Goal: Task Accomplishment & Management: Complete application form

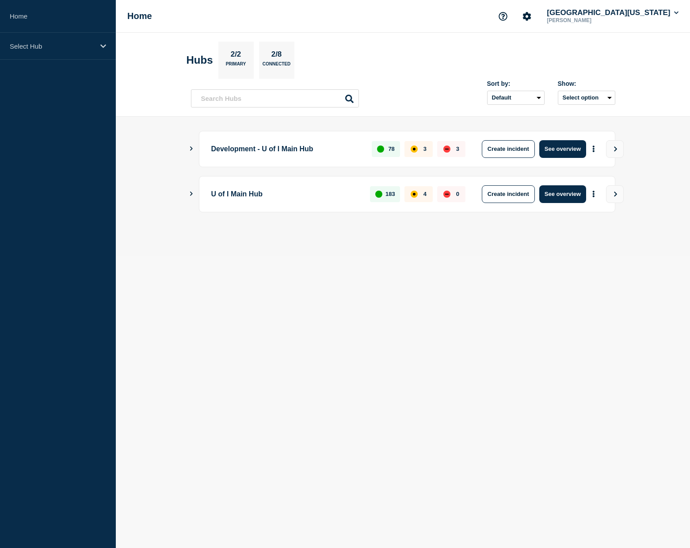
click at [200, 199] on div "U of I Main Hub 183 4 0 Create incident See overview" at bounding box center [407, 194] width 417 height 36
click at [194, 196] on div "U of I Main Hub 183 4 0 Create incident See overview" at bounding box center [403, 194] width 425 height 36
click at [192, 191] on icon "Show Connected Hubs" at bounding box center [191, 193] width 6 height 4
click at [191, 157] on div "Development - U of I Main Hub 78 3 3 Create incident See overview" at bounding box center [403, 149] width 425 height 36
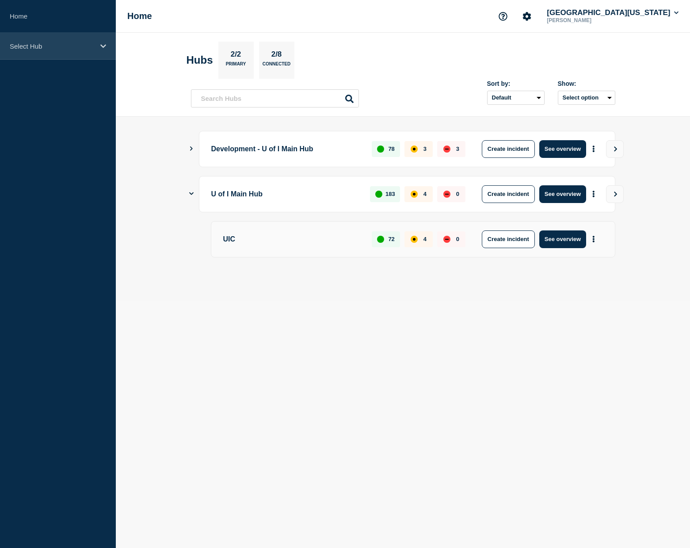
click at [34, 48] on p "Select Hub" at bounding box center [52, 46] width 85 height 8
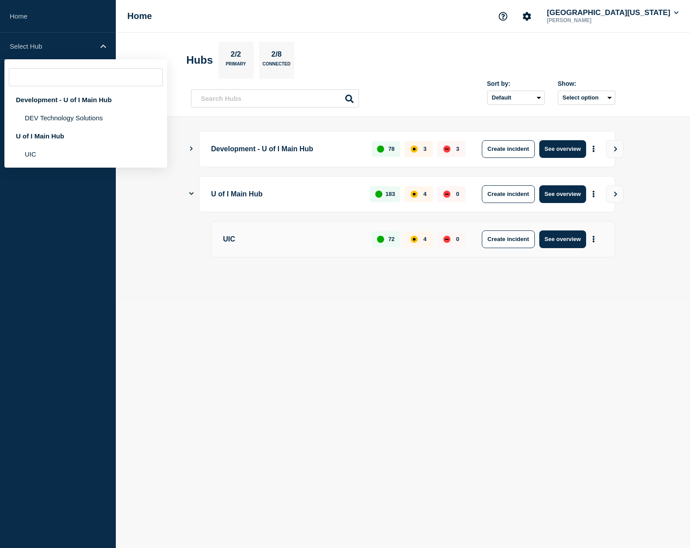
click at [53, 176] on aside "Home Select Hub Development - U of I Main Hub DEV Technology Solutions U of I M…" at bounding box center [58, 274] width 116 height 548
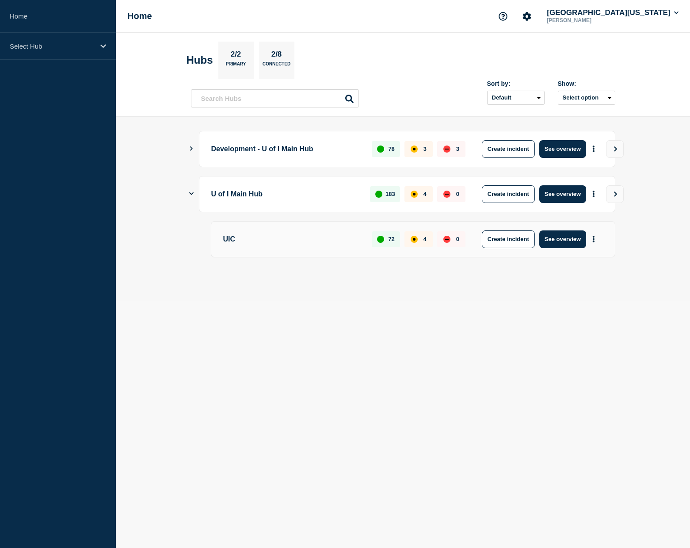
click at [54, 160] on aside "Home Select Hub Development - U of I Main Hub DEV Technology Solutions U of I M…" at bounding box center [58, 274] width 116 height 548
click at [48, 44] on p "Select Hub" at bounding box center [52, 46] width 85 height 8
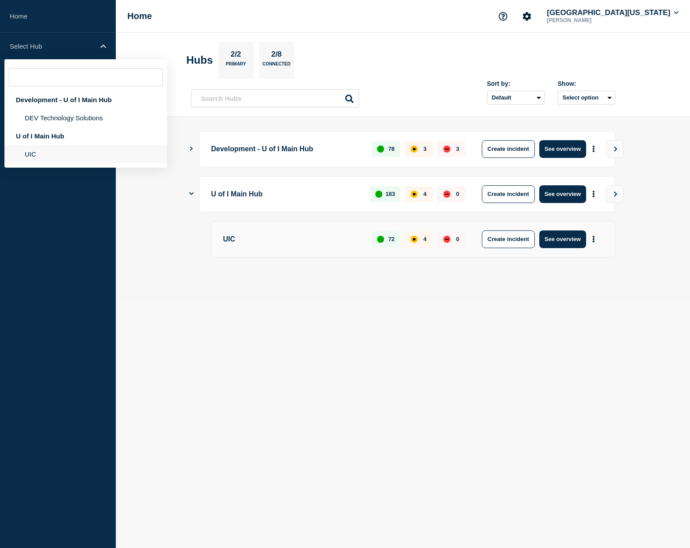
click at [50, 157] on li "UIC" at bounding box center [85, 154] width 163 height 18
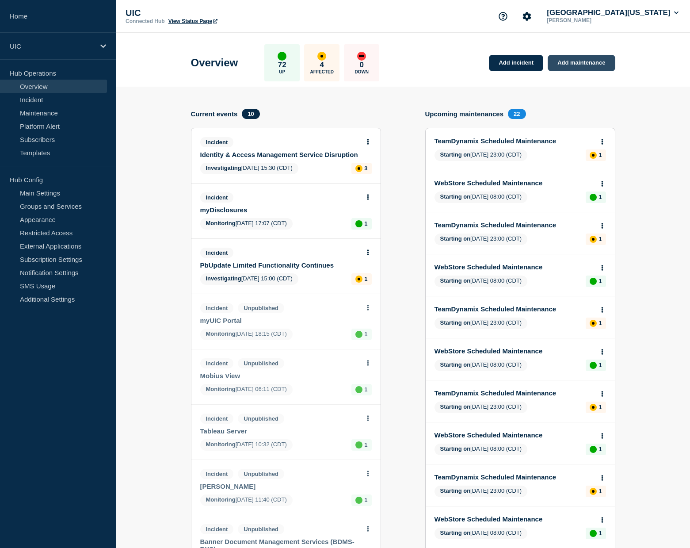
click at [567, 61] on link "Add maintenance" at bounding box center [581, 63] width 67 height 16
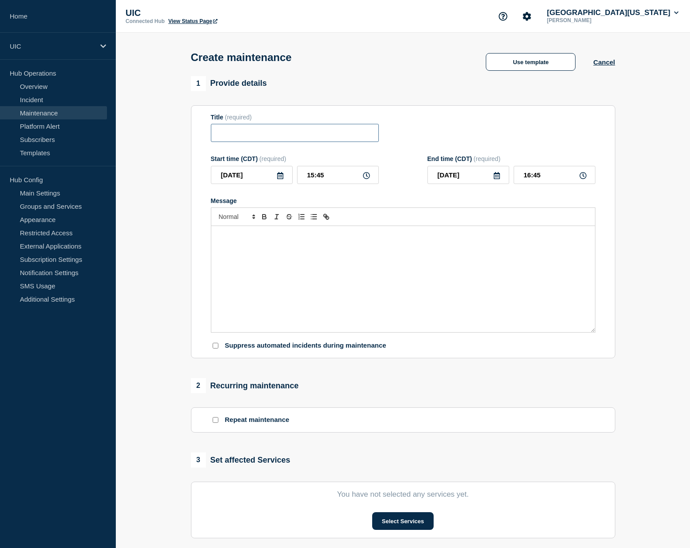
click at [270, 129] on input "Title" at bounding box center [295, 133] width 168 height 18
click at [535, 59] on button "Use template" at bounding box center [531, 62] width 90 height 18
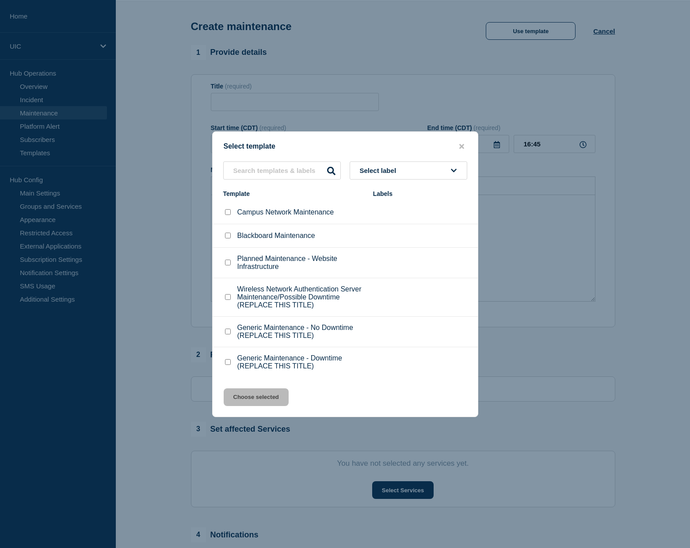
scroll to position [31, 0]
click at [330, 278] on li "Planned Maintenance - Website Infrastructure" at bounding box center [345, 297] width 265 height 38
click at [271, 262] on p "Planned Maintenance - Website Infrastructure" at bounding box center [300, 263] width 127 height 16
click at [236, 304] on div "Wireless Network Authentication Server Maintenance/Possible Downtime (REPLACE T…" at bounding box center [293, 297] width 141 height 24
click at [224, 295] on div at bounding box center [227, 297] width 9 height 9
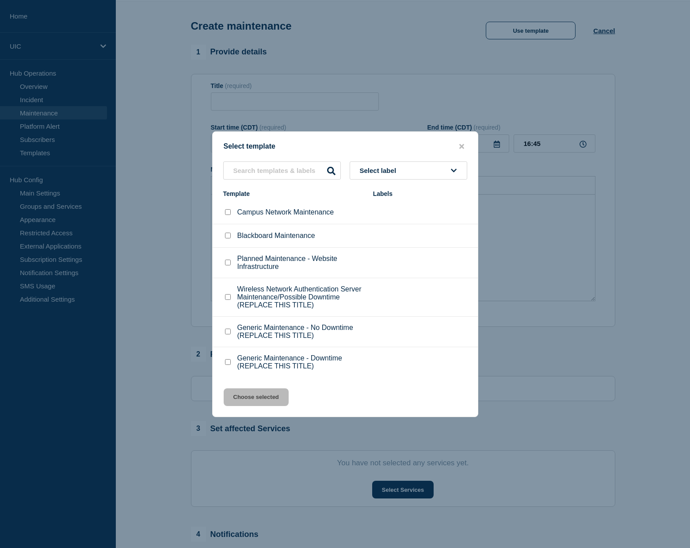
click at [229, 295] on input "Wireless Network Authentication Server Maintenance/Possible Downtime (REPLACE T…" at bounding box center [228, 297] width 6 height 6
checkbox input "true"
click at [248, 406] on button "Choose selected" at bounding box center [256, 397] width 65 height 18
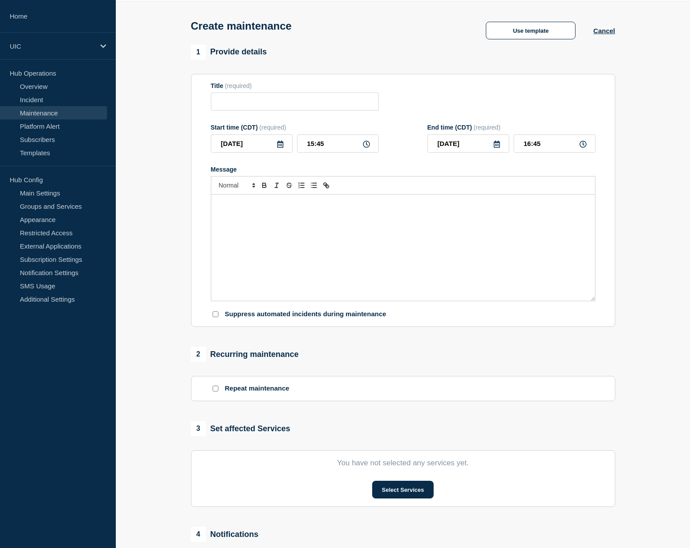
type input "Wireless Network Authentication Server Maintenance/Possible Downtime (REPLACE T…"
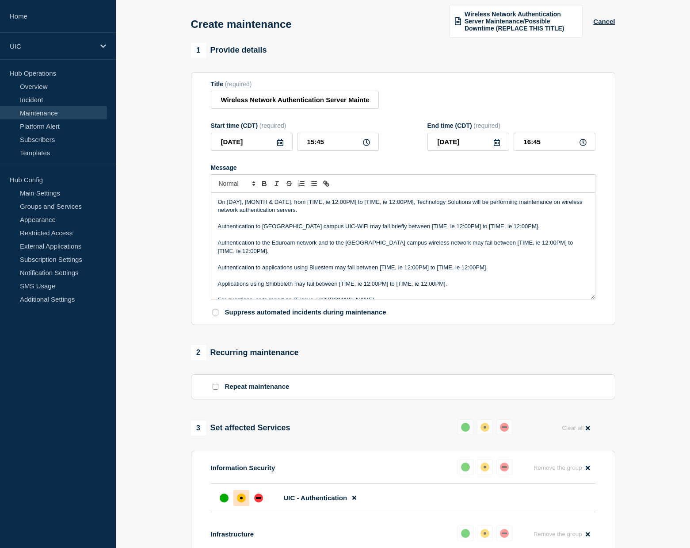
click at [226, 212] on p "On [DAY], [MONTH & DATE], from [TIME, ie 12:00PM] to [TIME, ie 12:00PM], Techno…" at bounding box center [403, 206] width 371 height 16
drag, startPoint x: 360, startPoint y: 212, endPoint x: 296, endPoint y: 210, distance: 63.7
click at [296, 210] on p "[DATE][DATE] [DAY], [MONTH & DATE], from [TIME, ie 12:00PM] to [TIME, ie 12:00P…" at bounding box center [403, 206] width 371 height 16
click at [307, 213] on p "[DATE][DATE], from [TIME, ie 12:00PM] to [TIME, ie 12:00PM], Technology Solutio…" at bounding box center [403, 206] width 371 height 16
drag, startPoint x: 310, startPoint y: 214, endPoint x: 351, endPoint y: 211, distance: 41.6
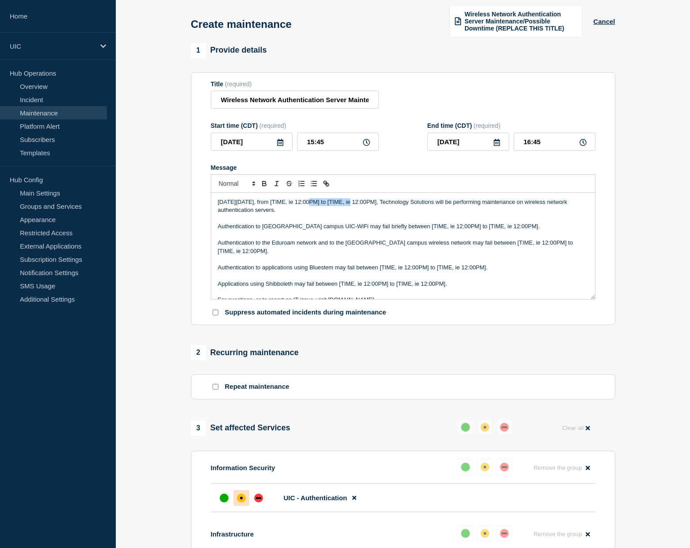
click at [351, 211] on p "[DATE][DATE], from [TIME, ie 12:00PM] to [TIME, ie 12:00PM], Technology Solutio…" at bounding box center [403, 206] width 371 height 16
drag, startPoint x: 342, startPoint y: 211, endPoint x: 384, endPoint y: 212, distance: 41.6
click at [384, 212] on p "[DATE][DATE], from6:00 PM] to [TIME, ie 12:00PM], Technology Solutions will be …" at bounding box center [403, 206] width 371 height 16
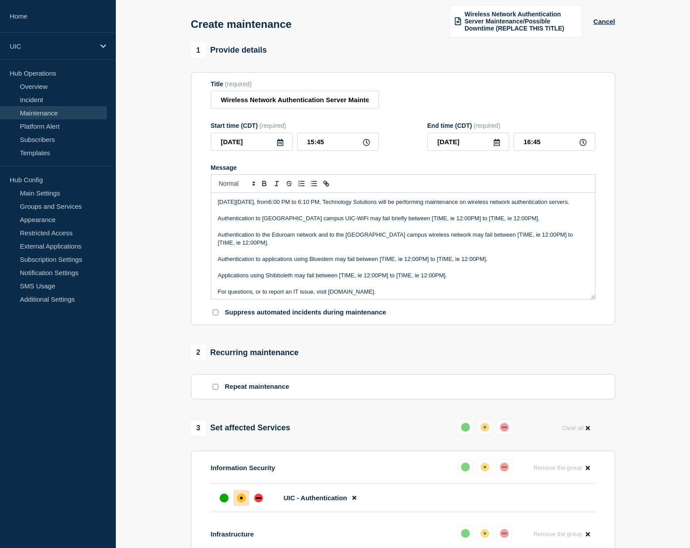
click at [430, 206] on p "[DATE][DATE], from6:00 PM to 6:10 PM, Technology Solutions will be performing m…" at bounding box center [403, 202] width 371 height 8
click at [260, 230] on p "Message" at bounding box center [403, 226] width 371 height 8
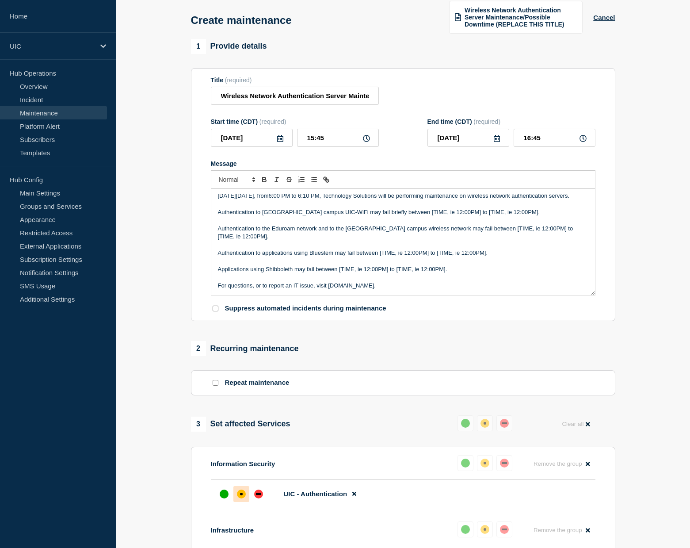
scroll to position [44, 0]
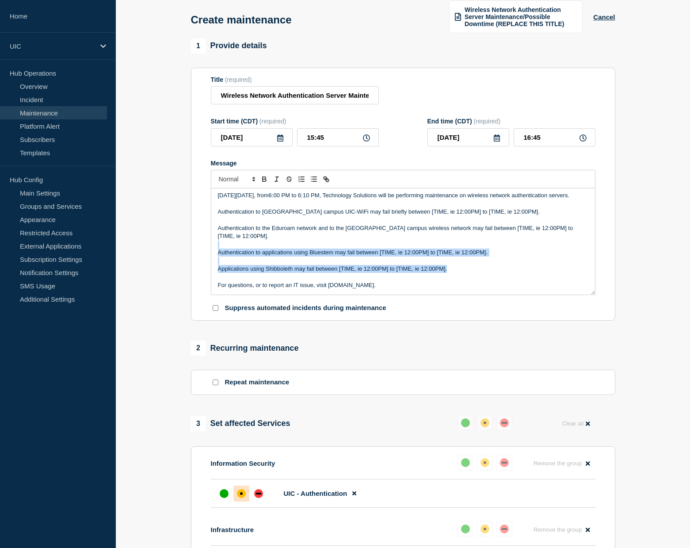
drag, startPoint x: 456, startPoint y: 280, endPoint x: 212, endPoint y: 253, distance: 245.1
click at [212, 253] on div "[DATE][DATE], from6:00 PM to 6:10 PM, Technology Solutions will be performing m…" at bounding box center [403, 241] width 384 height 106
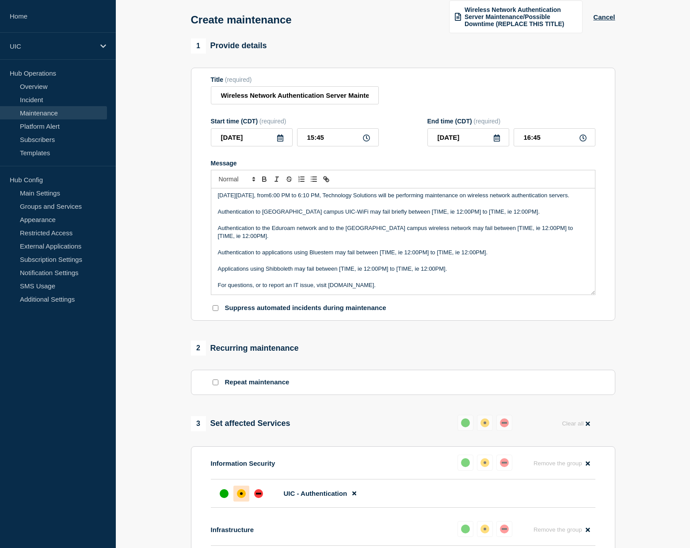
scroll to position [0, 0]
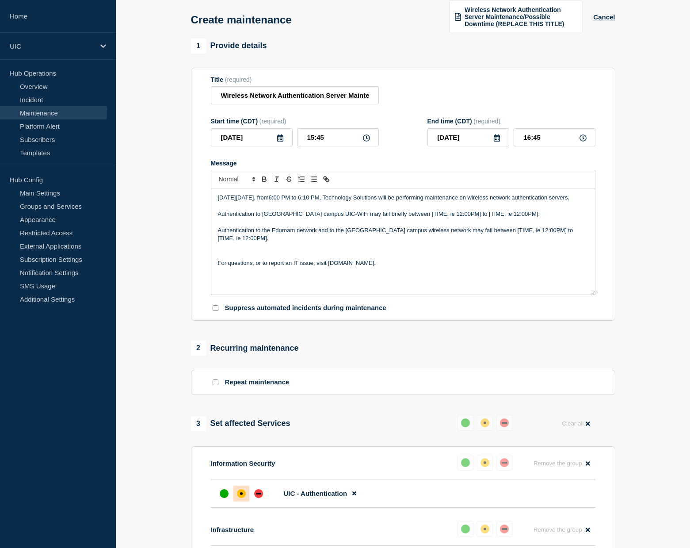
click at [256, 243] on p "Authentication to the Eduroam network and to the [GEOGRAPHIC_DATA] campus wirel…" at bounding box center [403, 234] width 371 height 16
click at [270, 218] on p "Authentication to [GEOGRAPHIC_DATA] campus UIC-WiFi may fail briefly between [T…" at bounding box center [403, 214] width 371 height 8
click at [318, 218] on p "Authentication to the [GEOGRAPHIC_DATA] campus UIC-WiFi may fail briefly betwee…" at bounding box center [403, 214] width 371 height 8
click at [315, 218] on p "Authentication to the [GEOGRAPHIC_DATA] campus UIC-WiFi may fail briefly betwee…" at bounding box center [403, 214] width 371 height 8
drag, startPoint x: 314, startPoint y: 234, endPoint x: 272, endPoint y: 232, distance: 42.0
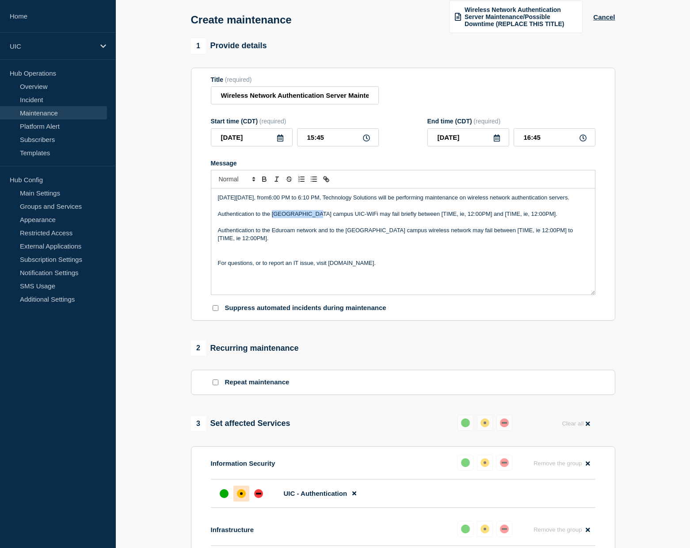
click at [272, 218] on p "Authentication to the [GEOGRAPHIC_DATA] campus UIC-WiFi may fail briefly betwee…" at bounding box center [403, 214] width 371 height 8
click at [287, 218] on p "Authentication to UIC-WiFi may fail briefly between [TIME, ie, 12:00PM] and [TI…" at bounding box center [403, 214] width 371 height 8
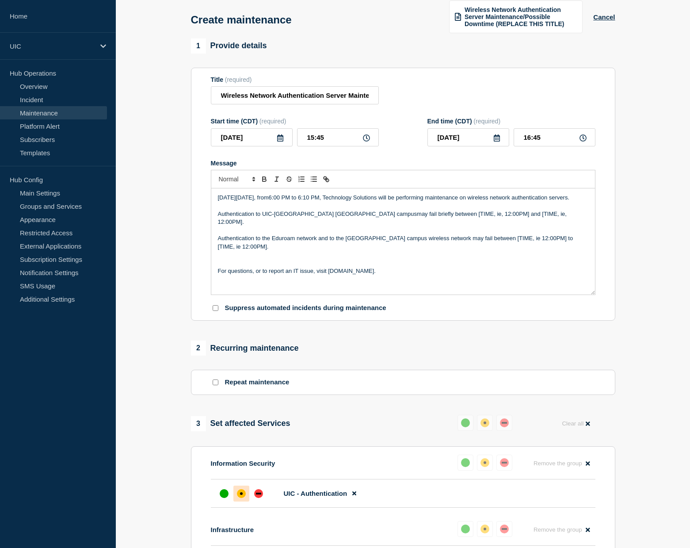
click at [287, 226] on p "Authentication to UIC-[GEOGRAPHIC_DATA] [GEOGRAPHIC_DATA] campusmay fail briefl…" at bounding box center [403, 218] width 371 height 16
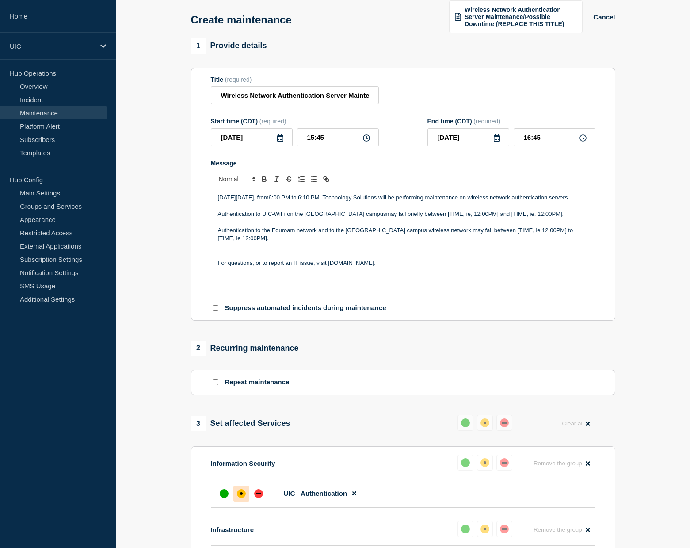
click at [347, 218] on p "Authentication to UIC-WiFi on the [GEOGRAPHIC_DATA] campusmay fail briefly betw…" at bounding box center [403, 214] width 371 height 8
drag, startPoint x: 410, startPoint y: 234, endPoint x: 524, endPoint y: 232, distance: 114.1
click at [524, 218] on p "Authentication to UIC-WiFi on the [GEOGRAPHIC_DATA] campus may fail briefly bet…" at bounding box center [403, 214] width 371 height 8
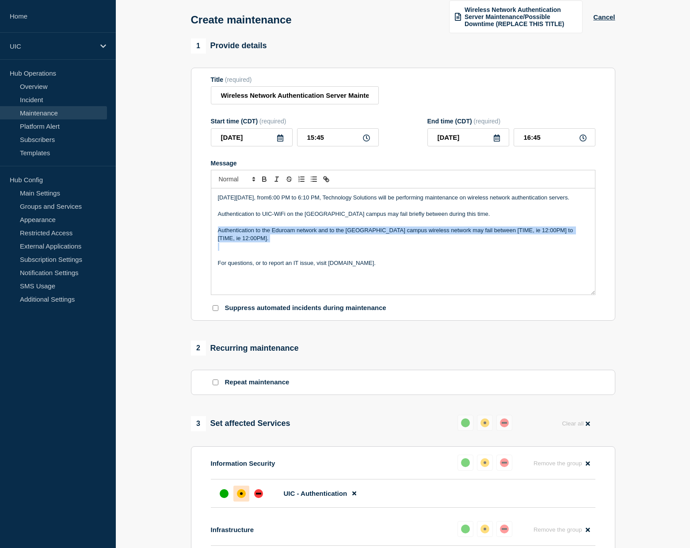
drag, startPoint x: 262, startPoint y: 267, endPoint x: 199, endPoint y: 249, distance: 65.7
click at [199, 249] on section "Title (required) Wireless Network Authentication Server Maintenance/Possible Do…" at bounding box center [403, 194] width 425 height 253
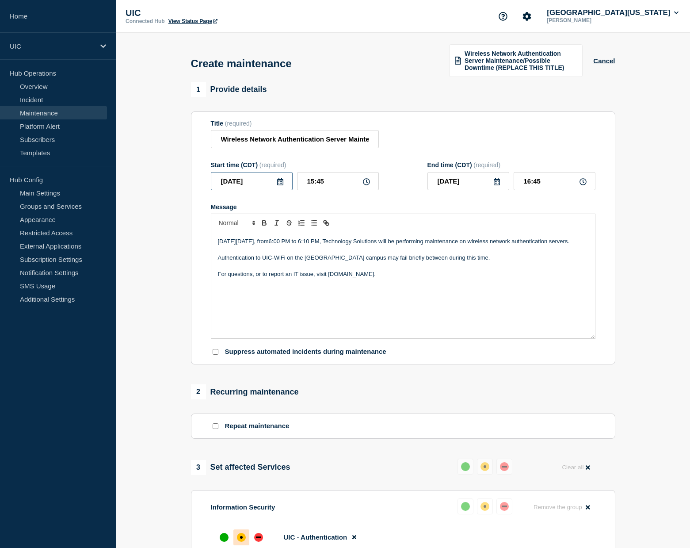
click at [265, 190] on input "[DATE]" at bounding box center [252, 181] width 82 height 18
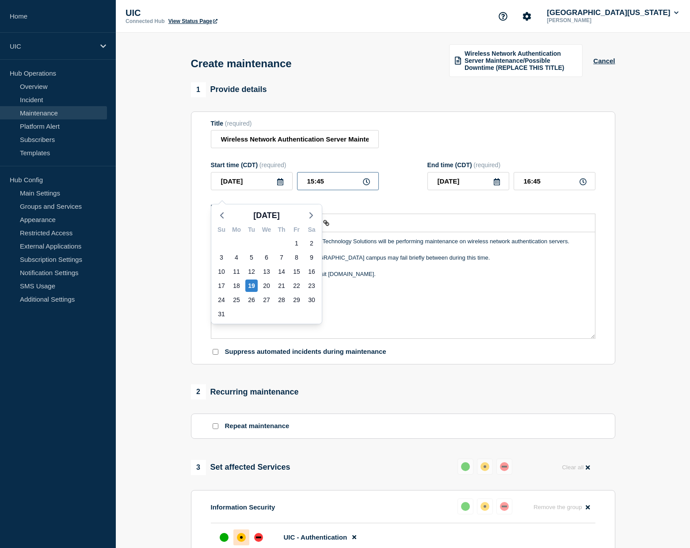
click at [330, 187] on input "15:45" at bounding box center [338, 181] width 82 height 18
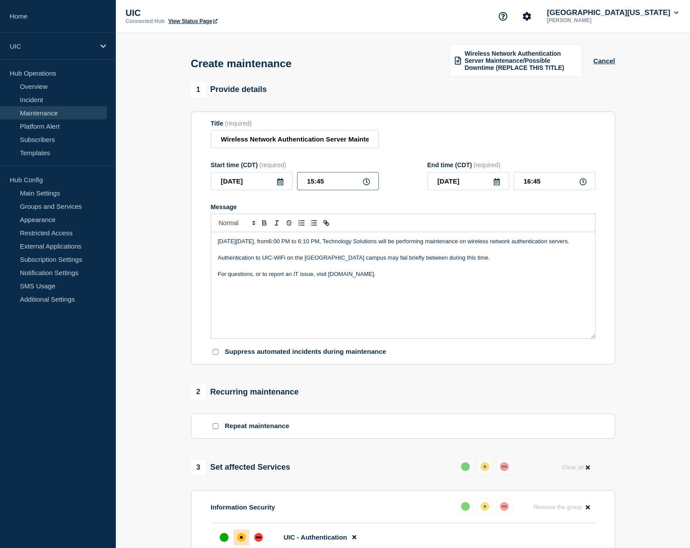
drag, startPoint x: 333, startPoint y: 188, endPoint x: 285, endPoint y: 188, distance: 47.8
click at [285, 188] on div "[DATE] 15:45" at bounding box center [295, 181] width 168 height 18
type input "18:00"
click at [327, 336] on div "[DATE][DATE], from6:00 PM to 6:10 PM, Technology Solutions will be performing m…" at bounding box center [403, 285] width 384 height 106
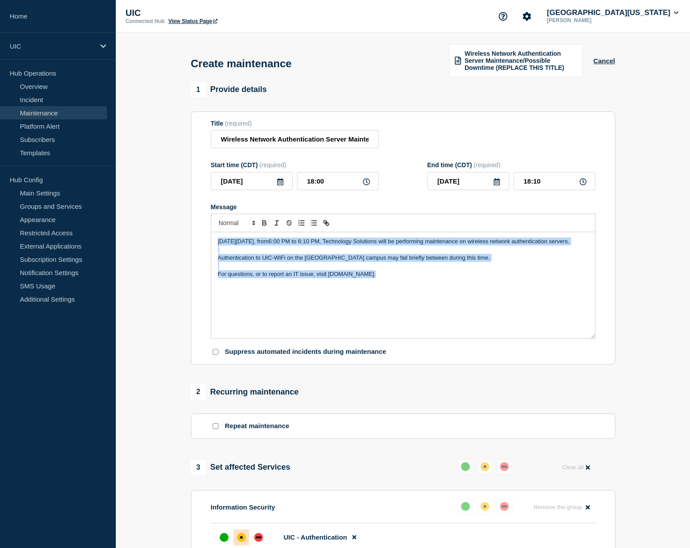
copy div "[DATE][DATE], from6:00 PM to 6:10 PM, Technology Solutions will be performing m…"
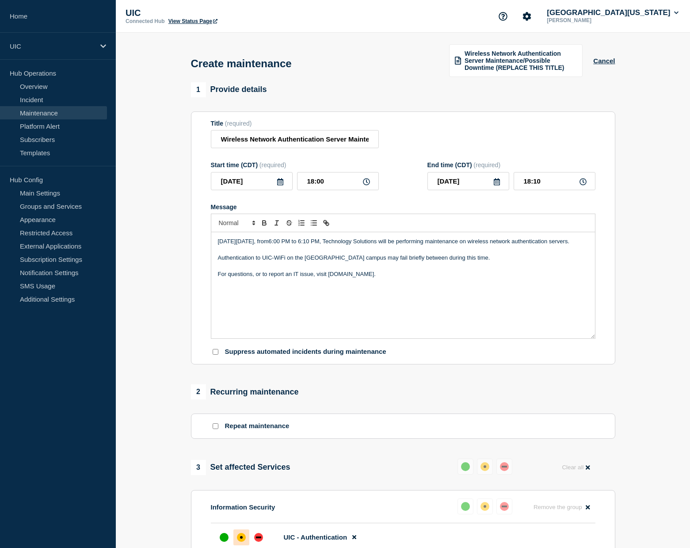
click at [290, 245] on p "[DATE][DATE], from6:00 PM to 6:10 PM, Technology Solutions will be performing m…" at bounding box center [403, 241] width 371 height 8
click at [307, 245] on p "[DATE][DATE], from6:00 PM to 6:10 PM, Technology Solutions will be performing m…" at bounding box center [403, 241] width 371 height 8
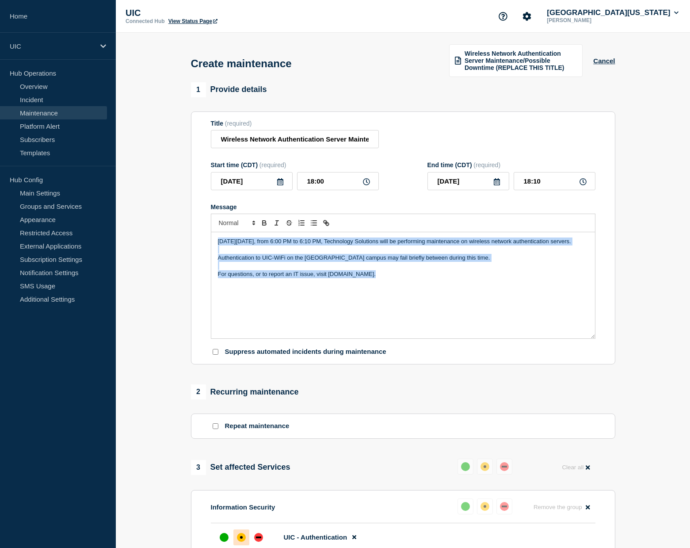
copy div "[DATE][DATE], from 6:00 PM to 6:10 PM, Technology Solutions will be performing …"
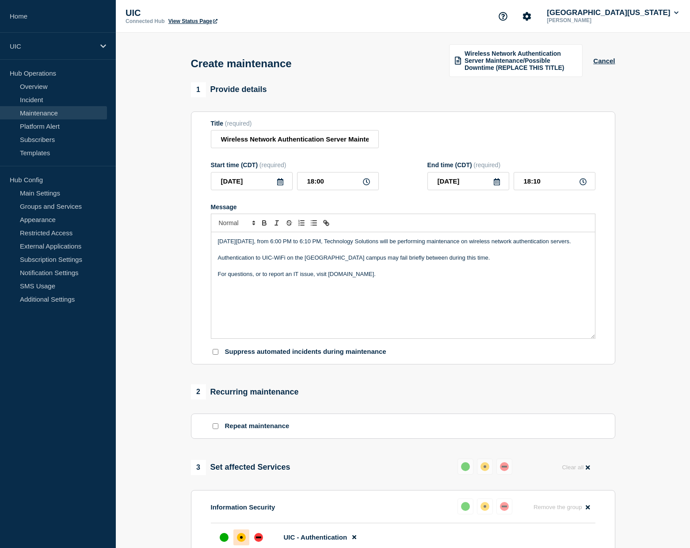
click at [405, 278] on p "For questions, or to report an IT issue, visit [DOMAIN_NAME]." at bounding box center [403, 274] width 371 height 8
click at [432, 262] on p "Authentication to UIC-WiFi on the [GEOGRAPHIC_DATA] campus may fail briefly bet…" at bounding box center [403, 258] width 371 height 8
click at [390, 262] on p "Authentication to UIC-WiFi on the [GEOGRAPHIC_DATA] campus may fail briefly bet…" at bounding box center [403, 258] width 371 height 8
click at [256, 278] on p "For questions, or to report an IT issue, visit [DOMAIN_NAME]." at bounding box center [403, 274] width 371 height 8
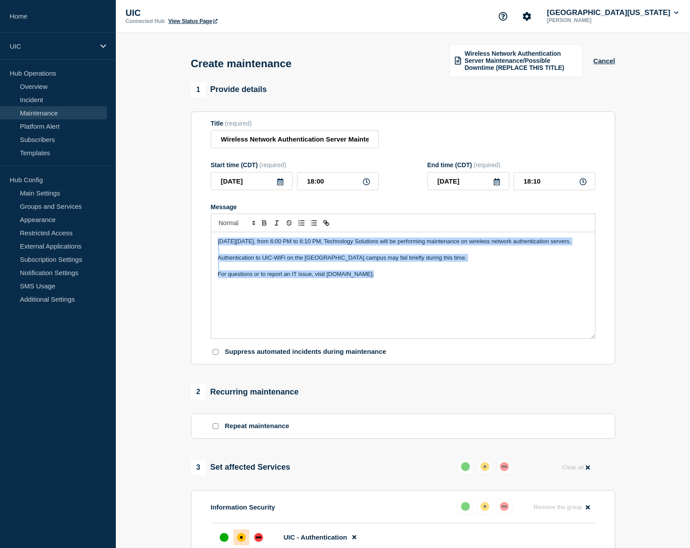
copy div "[DATE][DATE], from 6:00 PM to 6:10 PM, Technology Solutions will be performing …"
click at [263, 262] on p "Authentication to UIC-WiFi on the [GEOGRAPHIC_DATA] campus may fail briefly dur…" at bounding box center [403, 258] width 371 height 8
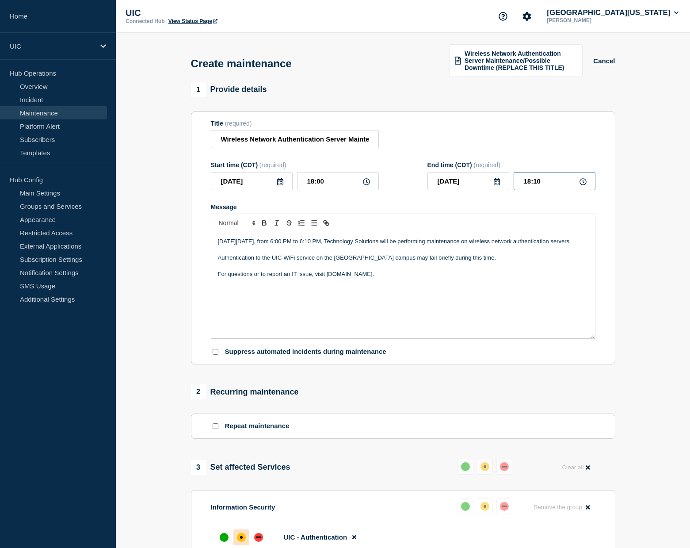
click at [547, 190] on input "18:10" at bounding box center [555, 181] width 82 height 18
type input "19:00"
click at [351, 245] on p "[DATE][DATE], from 6:00 PM to 6:10 PM, Technology Solutions will be performing …" at bounding box center [403, 241] width 371 height 8
click at [362, 278] on p "For questions or to report an IT issue, visit [DOMAIN_NAME]." at bounding box center [403, 274] width 371 height 8
click at [310, 145] on input "Wireless Network Authentication Server Maintenance/Possible Downtime (REPLACE T…" at bounding box center [295, 139] width 168 height 18
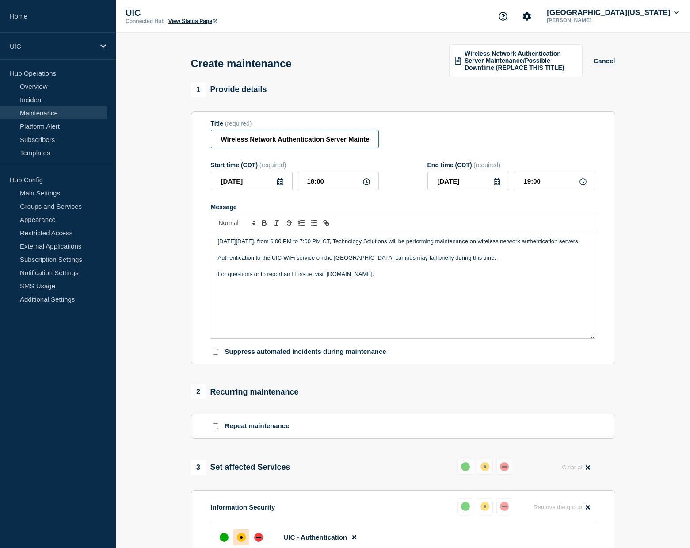
click at [310, 145] on input "Wireless Network Authentication Server Maintenance/Possible Downtime (REPLACE T…" at bounding box center [295, 139] width 168 height 18
click at [338, 148] on input "Wireless Network Server Maintenance/Possible Downtime (REPLACE THIS TITLE)" at bounding box center [295, 139] width 168 height 18
click at [351, 144] on input "Wireless Network Server Maintenance/Possible Downtime (REPLACE THIS TITLE)" at bounding box center [295, 139] width 168 height 18
drag, startPoint x: 299, startPoint y: 145, endPoint x: 379, endPoint y: 144, distance: 79.6
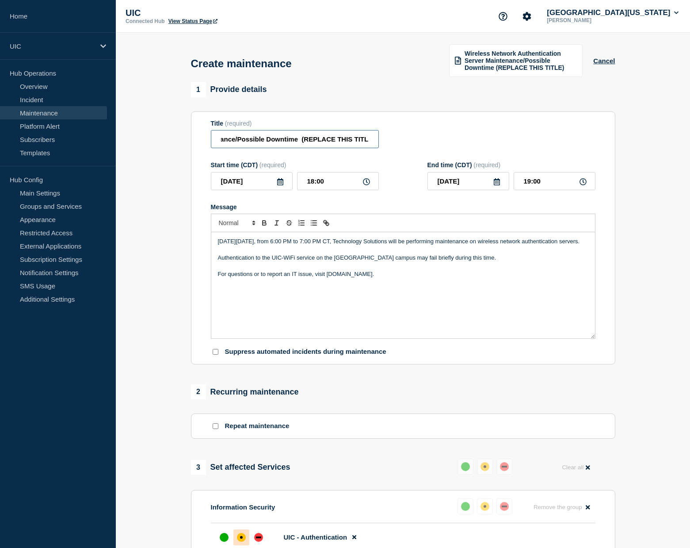
click at [379, 144] on input "Wireless Network Server Maintenance/Possible Downtime (REPLACE THIS TITLE)" at bounding box center [295, 139] width 168 height 18
click at [308, 142] on input "Wireless Network Server Maintenance/Possible Downtime" at bounding box center [295, 139] width 168 height 18
click at [313, 145] on input "Wireless Network Server Maintenance/Possible Downtime" at bounding box center [295, 139] width 168 height 18
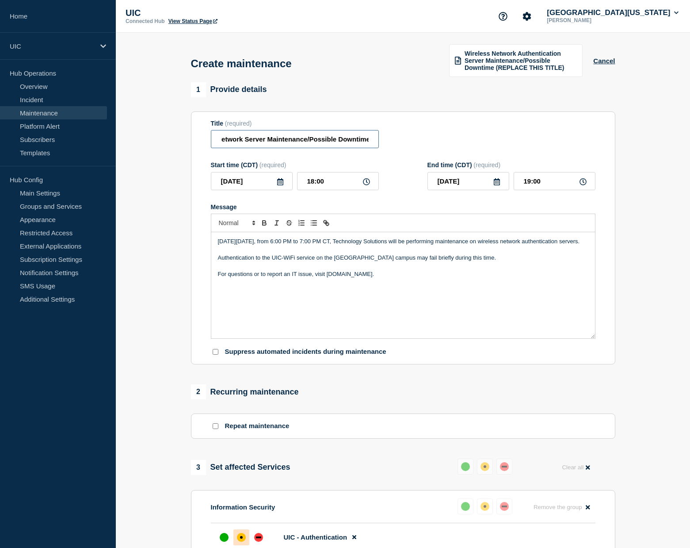
click at [313, 145] on input "Wireless Network Server Maintenance/Possible Downtime" at bounding box center [295, 139] width 168 height 18
type input "Wireless Network Server Maintenance - Downtime Expected"
click at [220, 262] on p "Authentication to the UIC-WiFi service on the [GEOGRAPHIC_DATA] campus may fail…" at bounding box center [403, 258] width 371 height 8
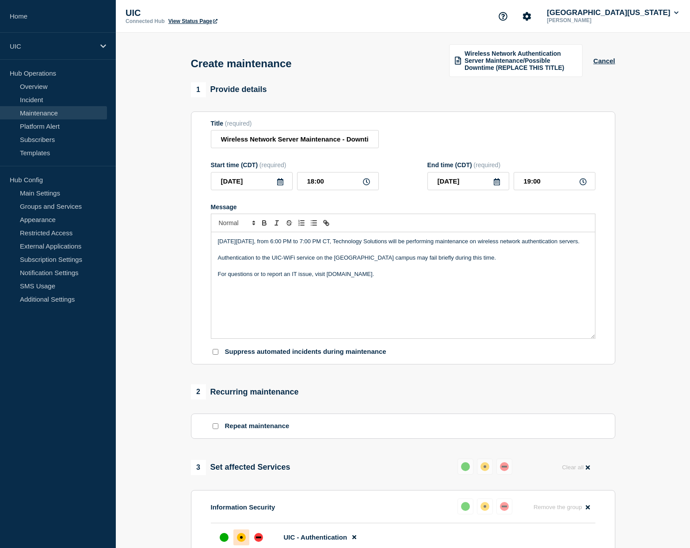
click at [223, 262] on p "Authentication to the UIC-WiFi service on the [GEOGRAPHIC_DATA] campus may fail…" at bounding box center [403, 258] width 371 height 8
click at [216, 278] on div "[DATE][DATE], from 6:00 PM to 7:00 PM CT, Technology Solutions will be performi…" at bounding box center [403, 285] width 384 height 106
click at [291, 245] on p "[DATE][DATE], from 6:00 PM to 7:00 PM CT, Technology Solutions will be performi…" at bounding box center [403, 241] width 371 height 8
click at [476, 262] on p "Authentication to the UIC-WiFi service on the [GEOGRAPHIC_DATA] campus may fail…" at bounding box center [403, 258] width 371 height 8
click at [441, 245] on p "[DATE][DATE], from 6:00 PM to 7:00 PM CT, Technology Solutions will be performi…" at bounding box center [403, 241] width 371 height 8
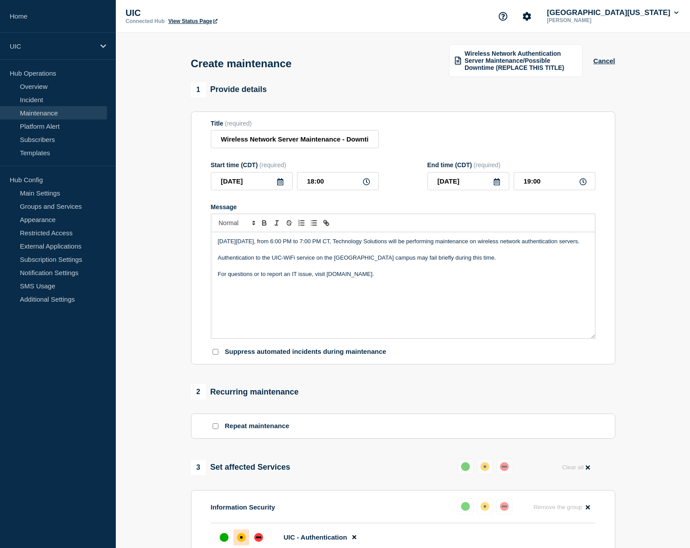
click at [318, 262] on p "Authentication to the UIC-WiFi service on the [GEOGRAPHIC_DATA] campus may fail…" at bounding box center [403, 258] width 371 height 8
click at [317, 262] on p "Authentication to the UIC-WiFi service on the [GEOGRAPHIC_DATA] campus may fail…" at bounding box center [403, 258] width 371 height 8
click at [477, 304] on div "[DATE][DATE], from 6:00 PM to 7:00 PM CT, Technology Solutions will be performi…" at bounding box center [403, 285] width 384 height 106
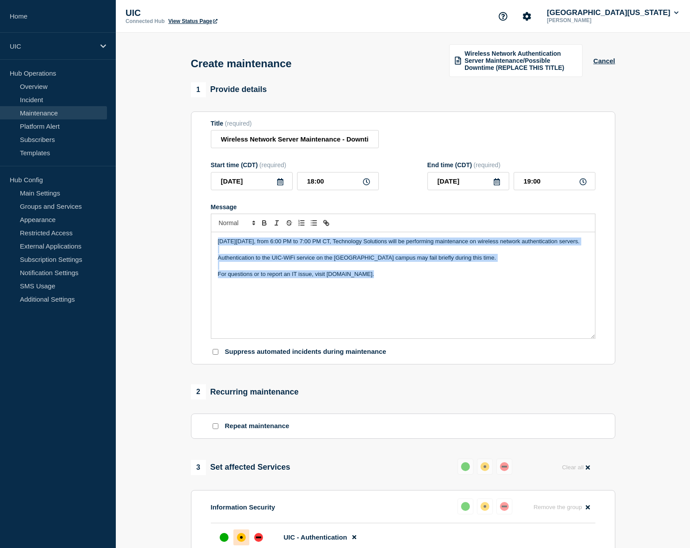
copy div "[DATE][DATE], from 6:00 PM to 7:00 PM CT, Technology Solutions will be performi…"
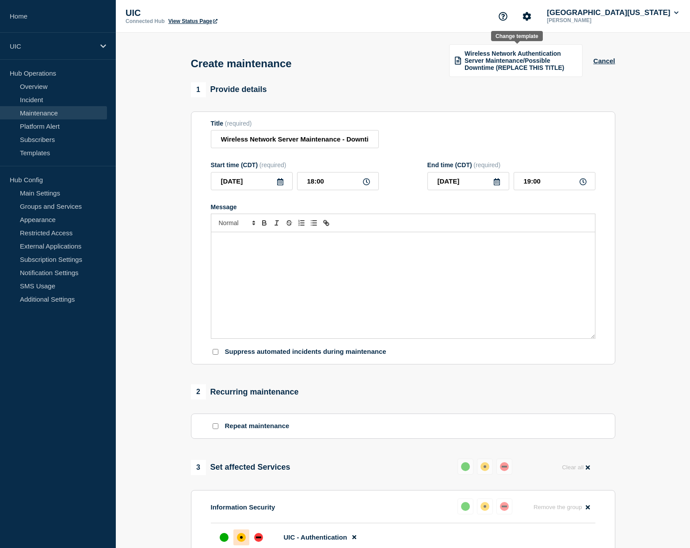
click at [539, 71] on span "Wireless Network Authentication Server Maintenance/Possible Downtime (REPLACE T…" at bounding box center [521, 60] width 112 height 21
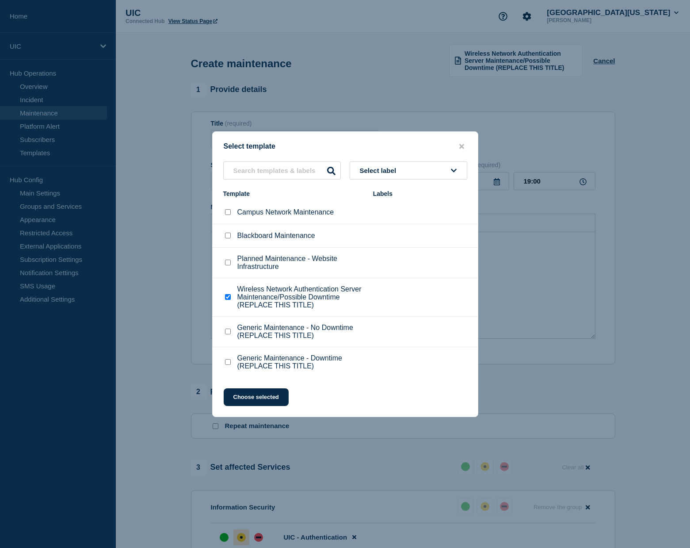
scroll to position [14, 0]
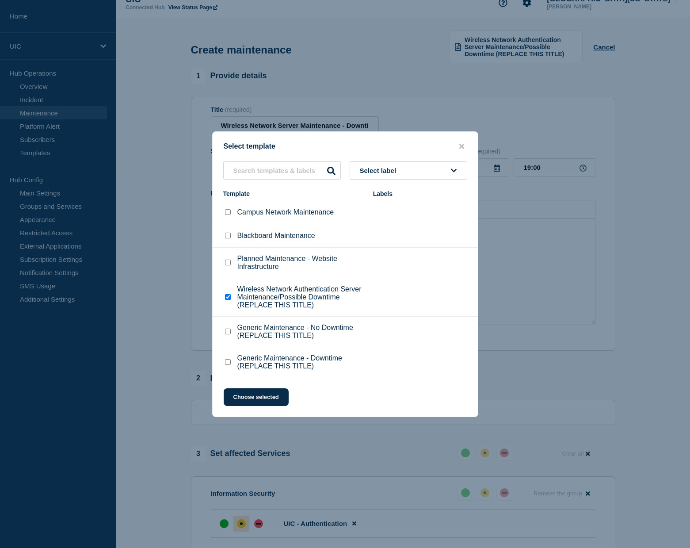
click at [280, 368] on p "Generic Maintenance - Downtime (REPLACE THIS TITLE)" at bounding box center [300, 362] width 127 height 16
click at [233, 370] on div "Generic Maintenance - Downtime (REPLACE THIS TITLE)" at bounding box center [293, 362] width 141 height 16
click at [228, 365] on input "Generic Maintenance - Downtime (REPLACE THIS TITLE) checkbox" at bounding box center [228, 362] width 6 height 6
checkbox input "true"
checkbox input "false"
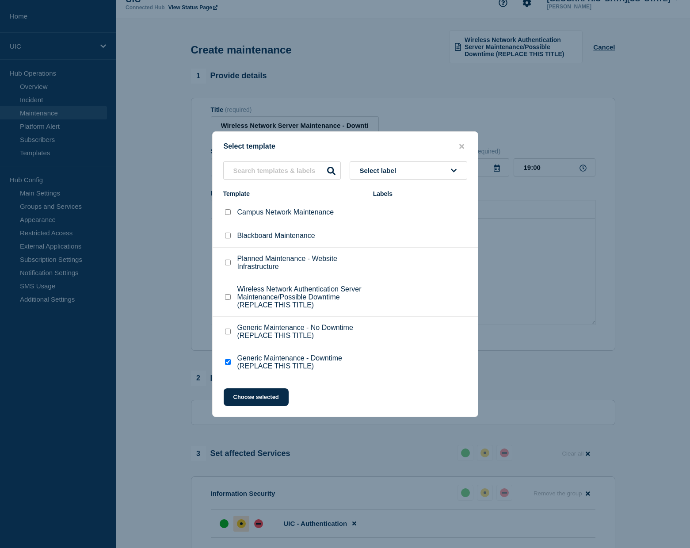
click at [249, 417] on div "Select template Select label Template Labels Campus Network Maintenance Blackbo…" at bounding box center [345, 274] width 266 height 286
click at [247, 401] on button "Choose selected" at bounding box center [256, 397] width 65 height 18
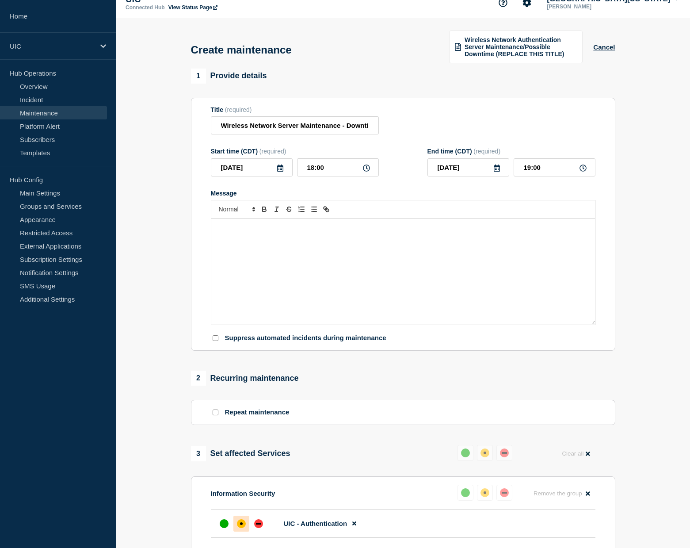
scroll to position [6, 0]
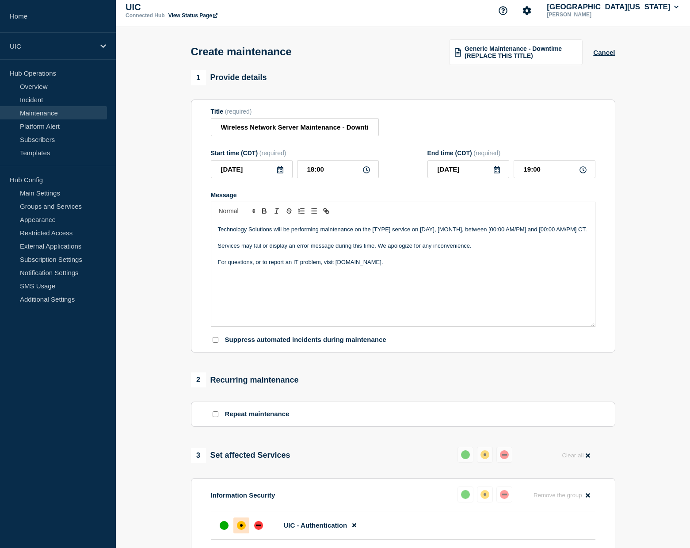
click at [398, 286] on div "Technology Solutions will be performing maintenance on the [TYPE] service on [D…" at bounding box center [403, 273] width 384 height 106
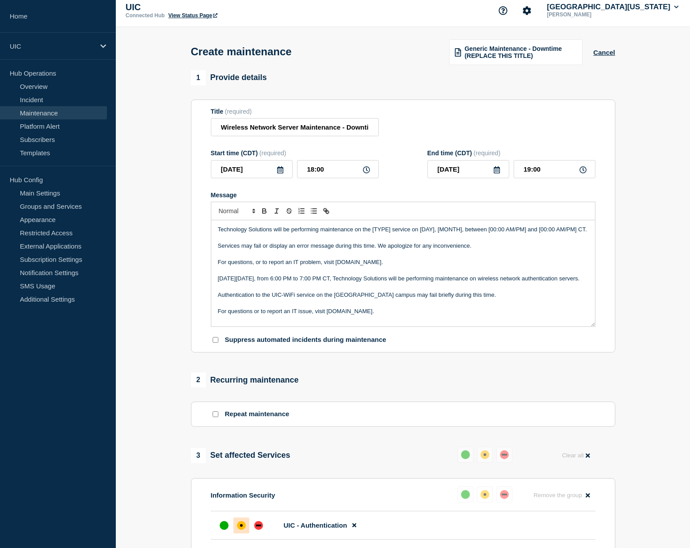
click at [472, 283] on p "[DATE][DATE], from 6:00 PM to 7:00 PM CT, Technology Solutions will be performi…" at bounding box center [403, 279] width 371 height 8
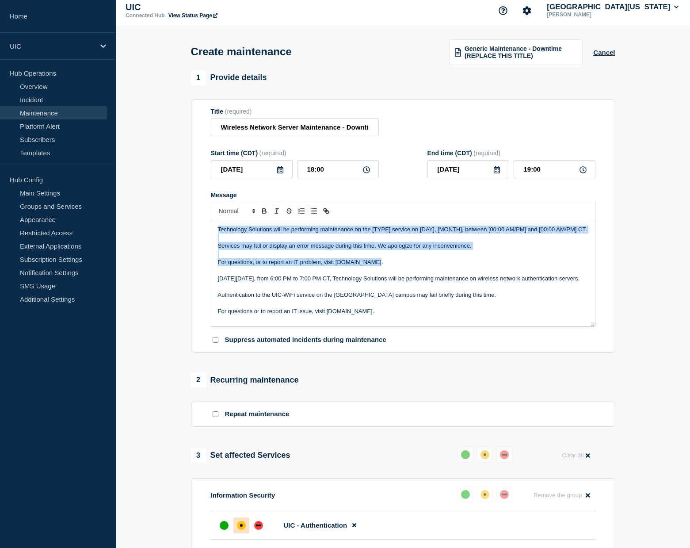
drag, startPoint x: 381, startPoint y: 272, endPoint x: 200, endPoint y: 228, distance: 186.0
click at [200, 228] on section "Title (required) Wireless Network Server Maintenance - Downtime Expected Start …" at bounding box center [403, 225] width 425 height 253
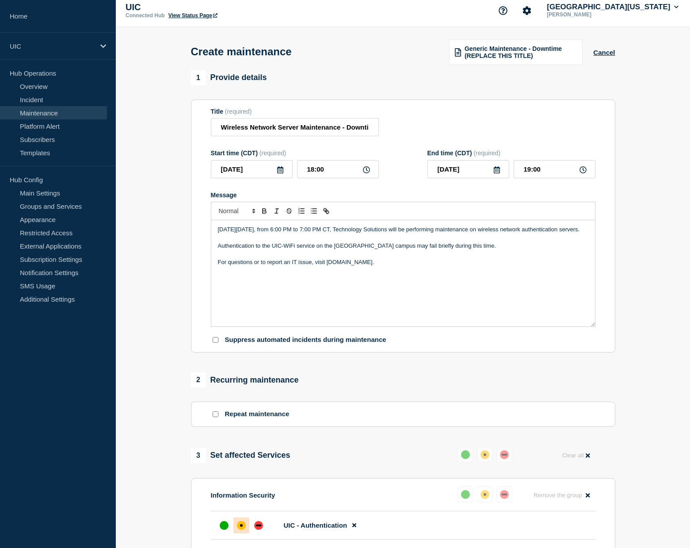
click at [302, 233] on p "[DATE][DATE], from 6:00 PM to 7:00 PM CT, Technology Solutions will be performi…" at bounding box center [403, 230] width 371 height 8
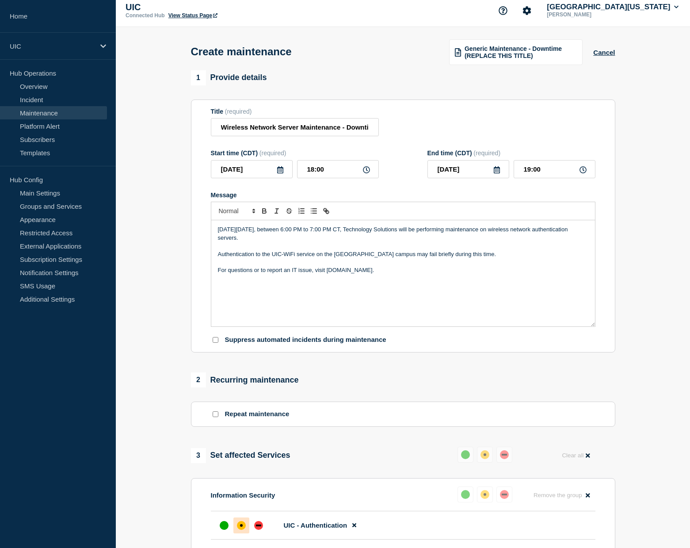
click at [351, 237] on p "[DATE][DATE], between 6:00 PM to 7:00 PM CT, Technology Solutions will be perfo…" at bounding box center [403, 234] width 371 height 16
click at [253, 258] on p "Authentication to the UIC-WiFi service on the [GEOGRAPHIC_DATA] campus may fail…" at bounding box center [403, 254] width 371 height 8
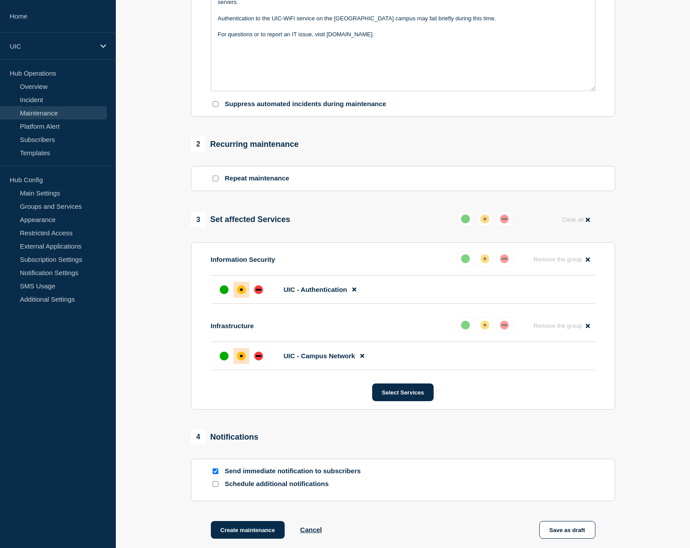
scroll to position [245, 0]
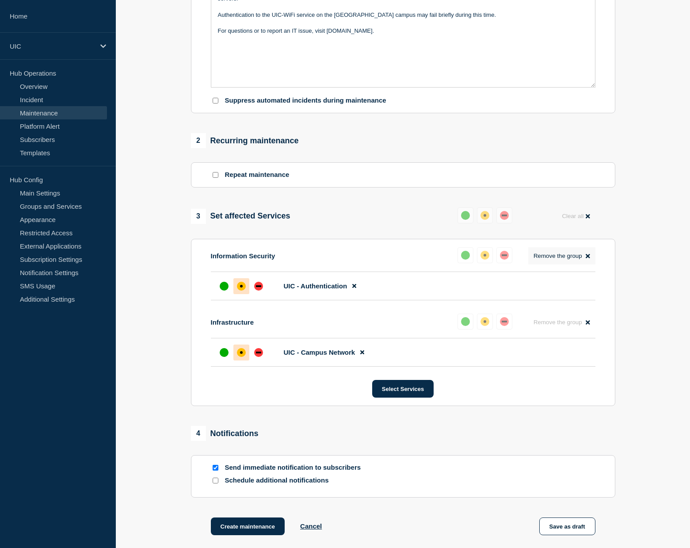
click at [588, 258] on icon at bounding box center [588, 256] width 4 height 4
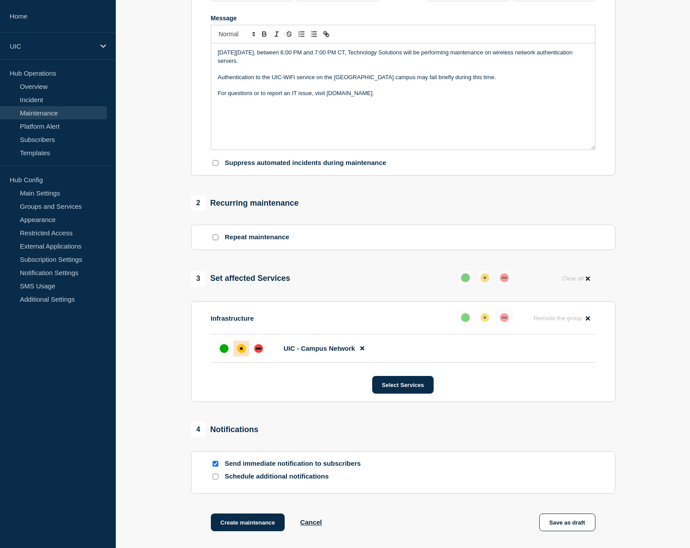
scroll to position [0, 0]
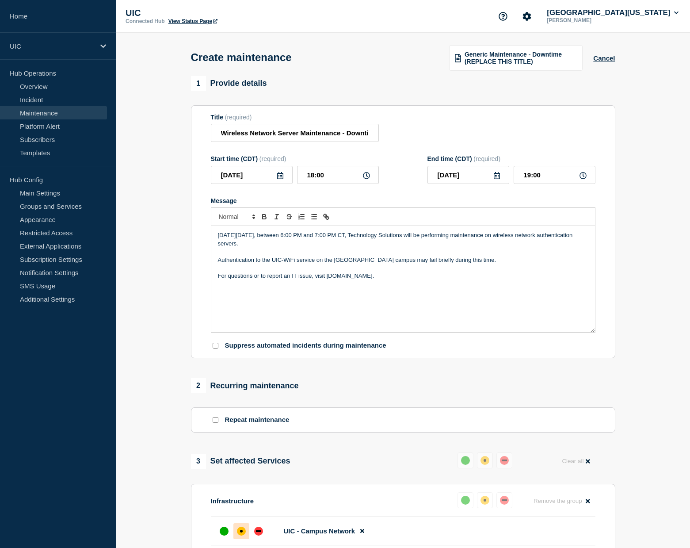
click at [489, 243] on p "[DATE][DATE], between 6:00 PM and 7:00 PM CT, Technology Solutions will be perf…" at bounding box center [403, 239] width 371 height 16
click at [561, 243] on p "[DATE][DATE], between 6:00 PM and 7:00 PM CT, Technology Solutions will be perf…" at bounding box center [403, 239] width 371 height 16
click at [241, 316] on div "[DATE][DATE], between 6:00 PM and 7:00 PM CT, Technology Solutions will be perf…" at bounding box center [403, 279] width 384 height 106
drag, startPoint x: 245, startPoint y: 136, endPoint x: 235, endPoint y: 135, distance: 10.2
click at [235, 135] on input "Wireless Network Server Maintenance - Downtime Expected" at bounding box center [295, 133] width 168 height 18
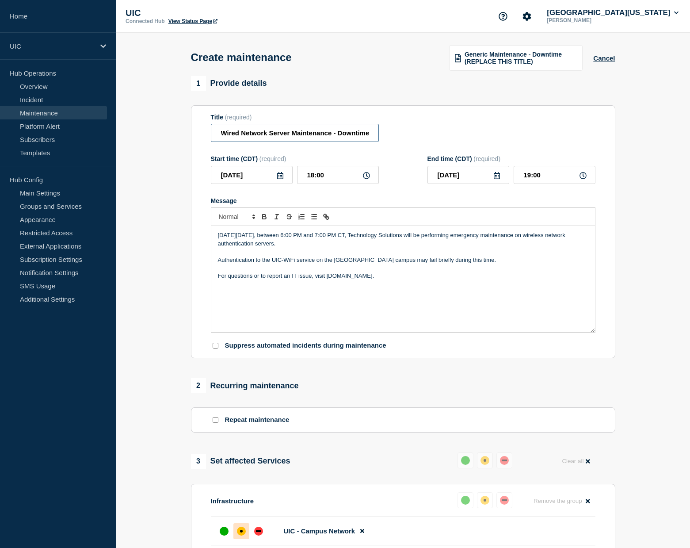
click at [281, 142] on input "Wired Network Server Maintenance - Downtime Expected" at bounding box center [295, 133] width 168 height 18
click at [280, 135] on input "Wired Network Server Maintenance - Downtime Expected" at bounding box center [295, 133] width 168 height 18
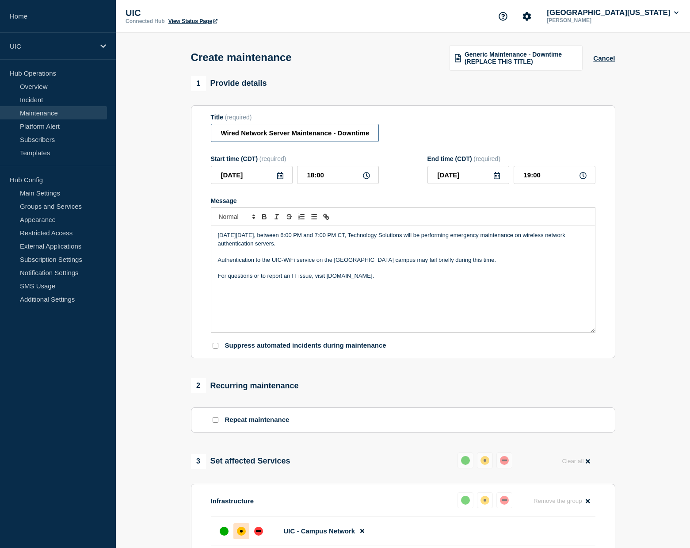
click at [280, 135] on input "Wired Network Server Maintenance - Downtime Expected" at bounding box center [295, 133] width 168 height 18
click at [312, 138] on input "Wired Network Maintenance - Downtime Expected" at bounding box center [295, 133] width 168 height 18
paste input "Engineering Research Facility"
click at [278, 136] on input "Wired Network Maintenance Engineering Research Facility - Downtime Expected" at bounding box center [295, 133] width 168 height 18
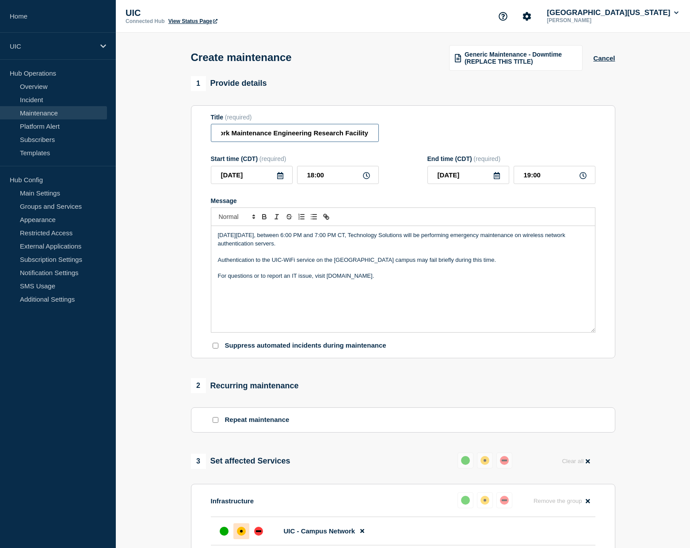
click at [274, 136] on input "Wired Network Maintenance Engineering Research Facility - Downtime Expected" at bounding box center [295, 133] width 168 height 18
type input "Wired Network Maintenance at Engineering Research Facility - Downtime Expected"
click at [579, 244] on p "[DATE][DATE], between 6:00 PM and 7:00 PM CT, Technology Solutions will be perf…" at bounding box center [403, 239] width 371 height 16
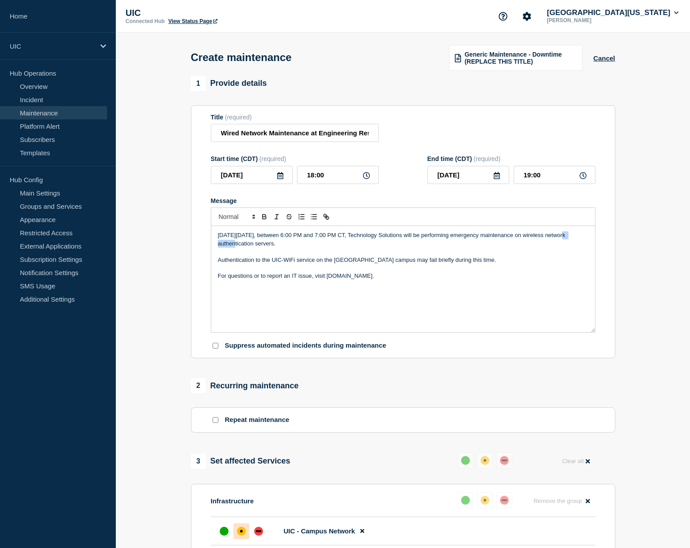
click at [579, 244] on p "[DATE][DATE], between 6:00 PM and 7:00 PM CT, Technology Solutions will be perf…" at bounding box center [403, 239] width 371 height 16
click at [256, 248] on p "[DATE][DATE], between 6:00 PM and 7:00 PM CT, Technology Solutions will be perf…" at bounding box center [403, 239] width 371 height 16
click at [268, 248] on p "[DATE][DATE], between 6:00 PM and 7:00 PM CT, Technology Solutions will be perf…" at bounding box center [403, 239] width 371 height 16
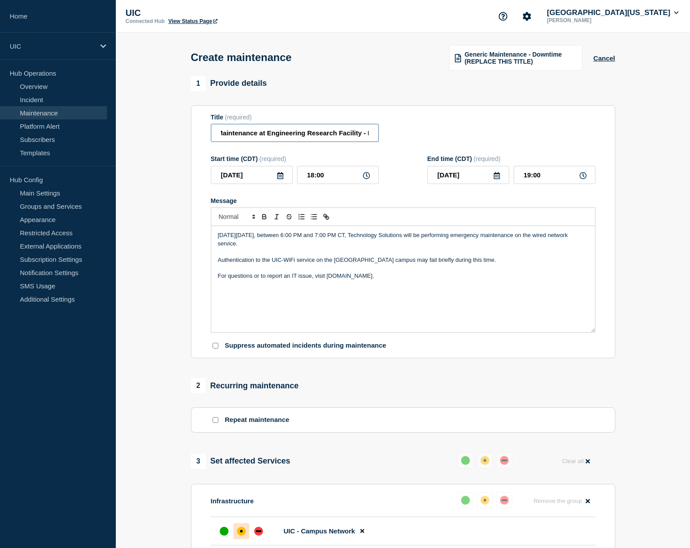
scroll to position [0, 112]
drag, startPoint x: 320, startPoint y: 138, endPoint x: 298, endPoint y: 138, distance: 21.7
click at [298, 138] on input "Wired Network Maintenance at Engineering Research Facility - Downtime Expected" at bounding box center [295, 133] width 168 height 18
click at [518, 248] on p "[DATE][DATE], between 6:00 PM and 7:00 PM CT, Technology Solutions will be perf…" at bounding box center [403, 239] width 371 height 16
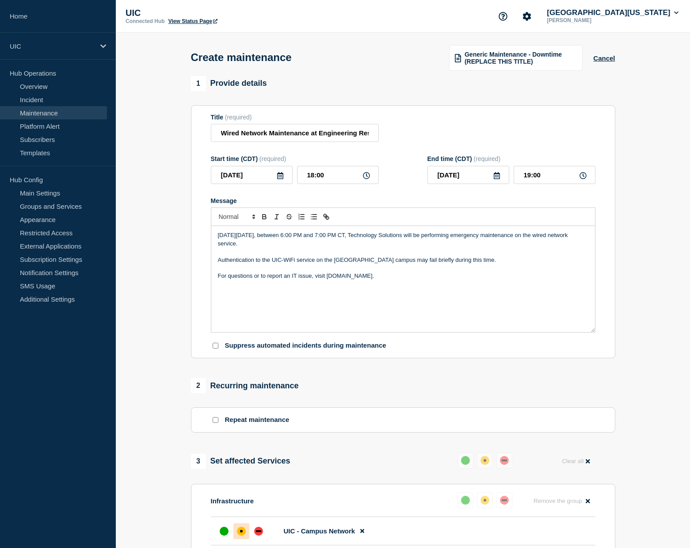
click at [570, 244] on p "[DATE][DATE], between 6:00 PM and 7:00 PM CT, Technology Solutions will be perf…" at bounding box center [403, 239] width 371 height 16
click at [256, 248] on p "[DATE][DATE], between 6:00 PM and 7:00 PM CT, Technology Solutions will be perf…" at bounding box center [403, 239] width 371 height 16
click at [279, 248] on p "[DATE][DATE], between 6:00 PM and 7:00 PM CT, Technology Solutions will be perf…" at bounding box center [403, 239] width 371 height 16
click at [264, 248] on p "[DATE][DATE], between 6:00 PM and 7:00 PM CT, Technology Solutions will be perf…" at bounding box center [403, 239] width 371 height 16
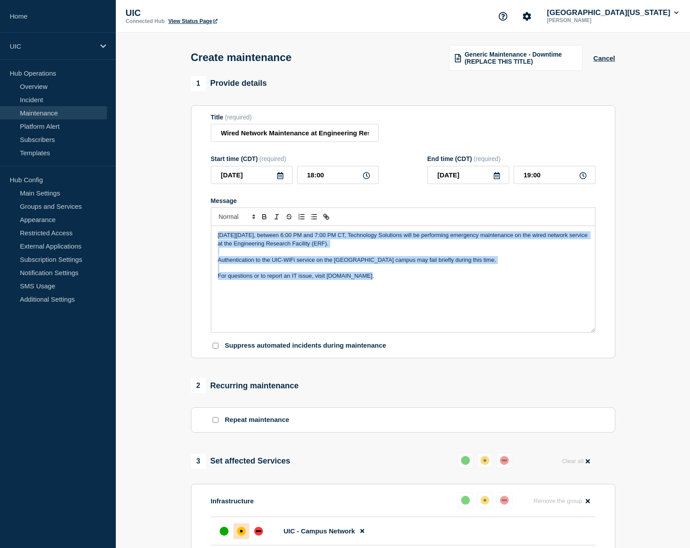
copy div "[DATE][DATE], between 6:00 PM and 7:00 PM CT, Technology Solutions will be perf…"
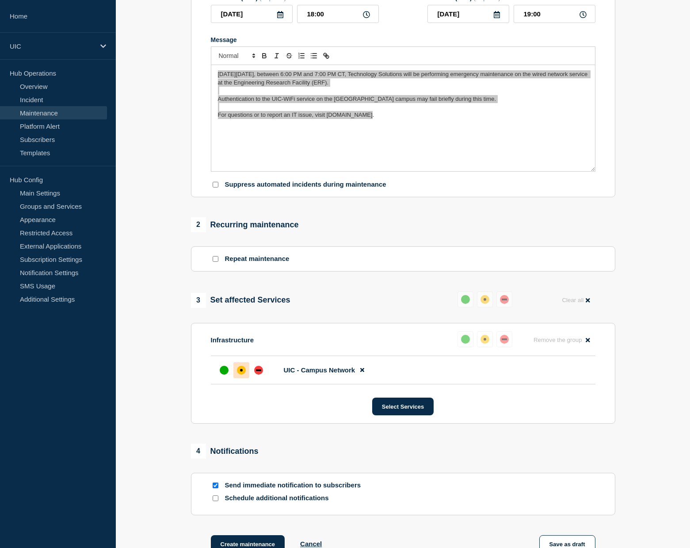
scroll to position [211, 0]
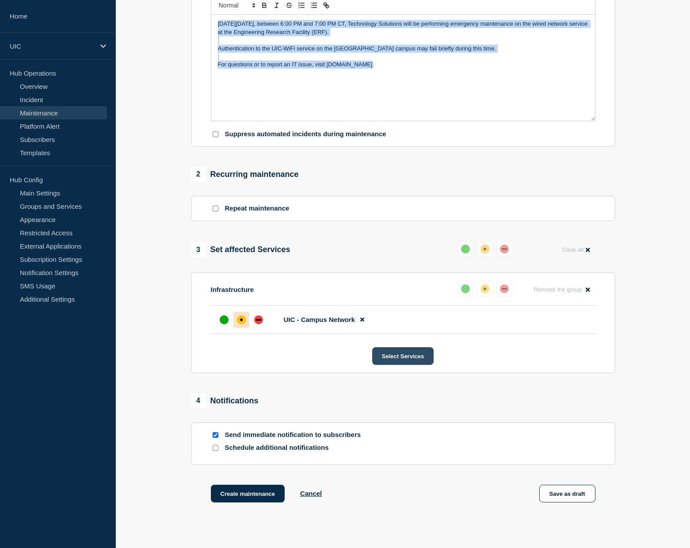
click at [394, 365] on button "Select Services" at bounding box center [402, 356] width 61 height 18
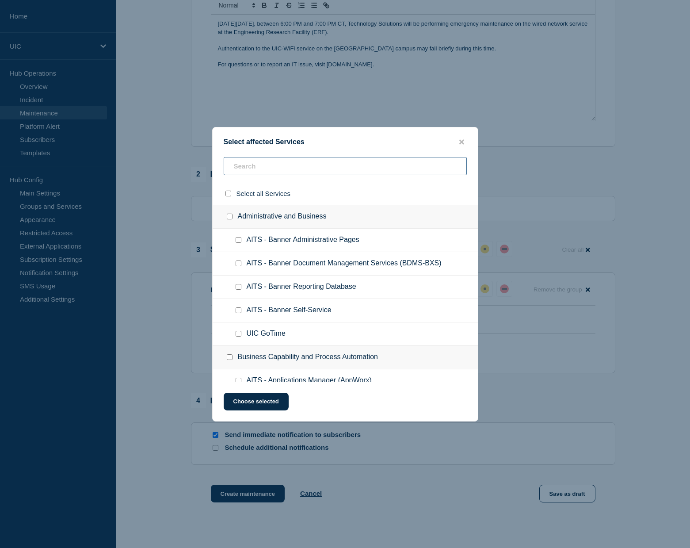
click at [306, 253] on div "Select all Services Administrative and Business AITS - Banner Administrative Pa…" at bounding box center [345, 269] width 265 height 225
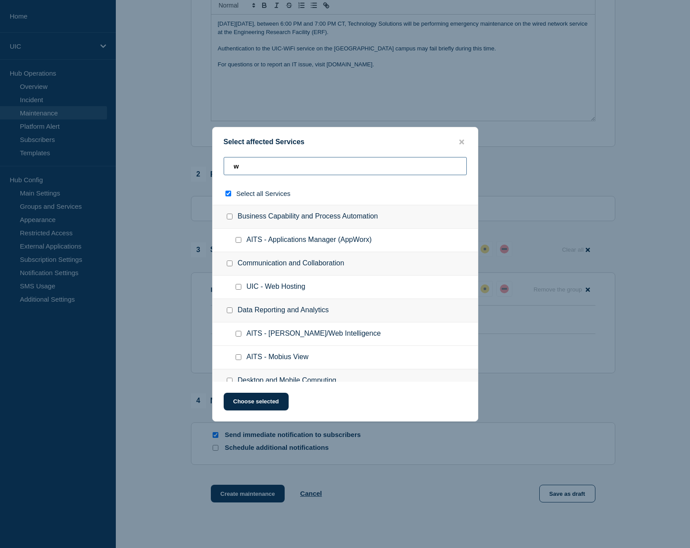
type input "wi"
checkbox input "true"
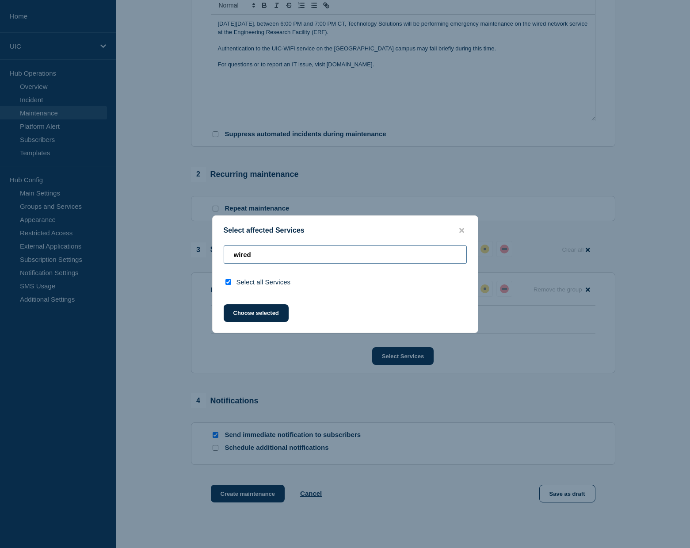
type input "n"
checkbox input "false"
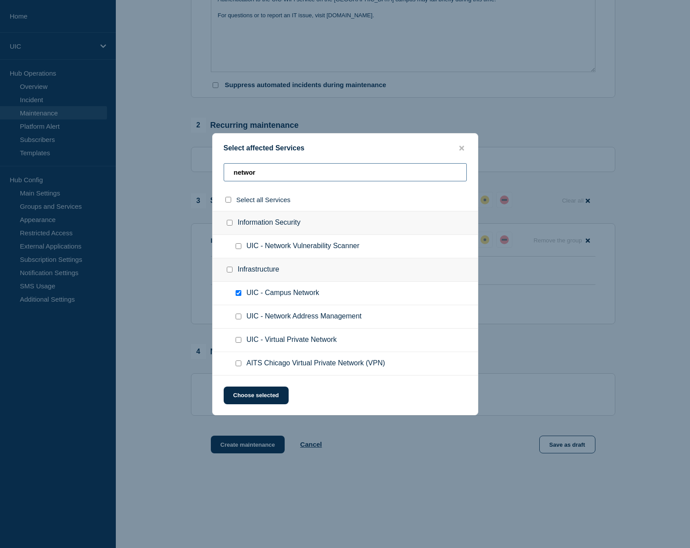
scroll to position [262, 0]
type input "networ"
click at [461, 147] on button "close button" at bounding box center [462, 148] width 10 height 8
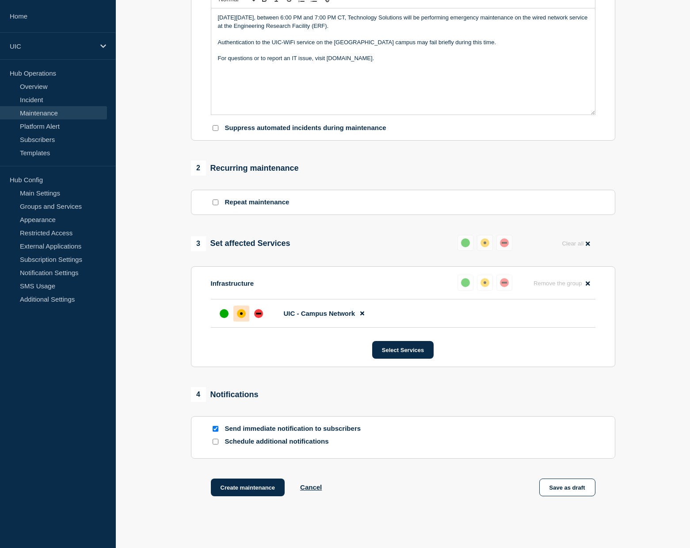
scroll to position [85, 0]
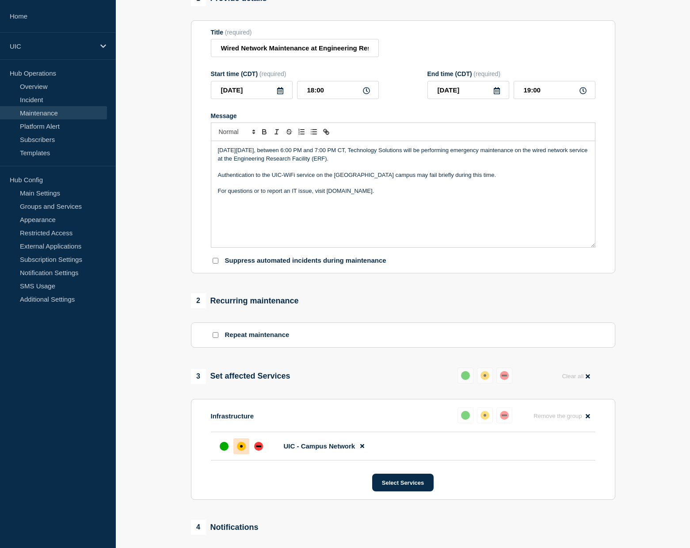
click at [298, 187] on p "Message" at bounding box center [403, 183] width 371 height 8
drag, startPoint x: 296, startPoint y: 184, endPoint x: 210, endPoint y: 184, distance: 86.7
click at [211, 183] on div "[DATE][DATE], between 6:00 PM and 7:00 PM CT, Technology Solutions will be perf…" at bounding box center [403, 194] width 385 height 107
drag, startPoint x: 315, startPoint y: 182, endPoint x: 261, endPoint y: 183, distance: 54.0
click at [261, 179] on p "Wired service on the [GEOGRAPHIC_DATA] campus may fail briefly during this time." at bounding box center [403, 175] width 371 height 8
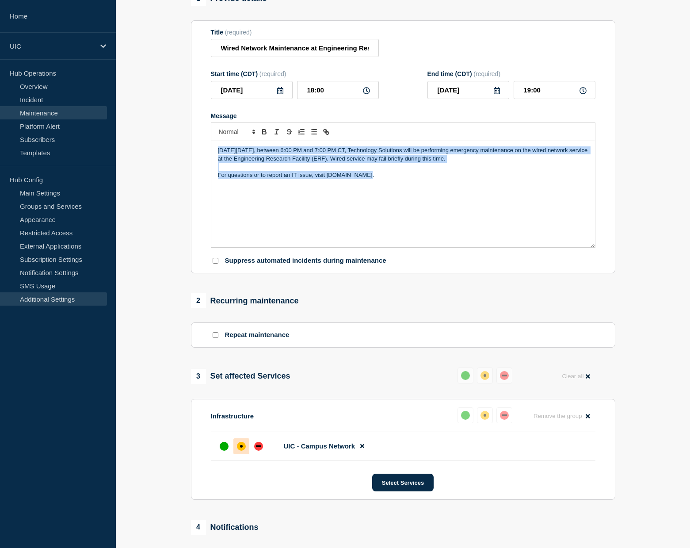
copy div "[DATE][DATE], between 6:00 PM and 7:00 PM CT, Technology Solutions will be perf…"
click at [429, 199] on div "[DATE][DATE], between 6:00 PM and 7:00 PM CT, Technology Solutions will be perf…" at bounding box center [403, 194] width 384 height 106
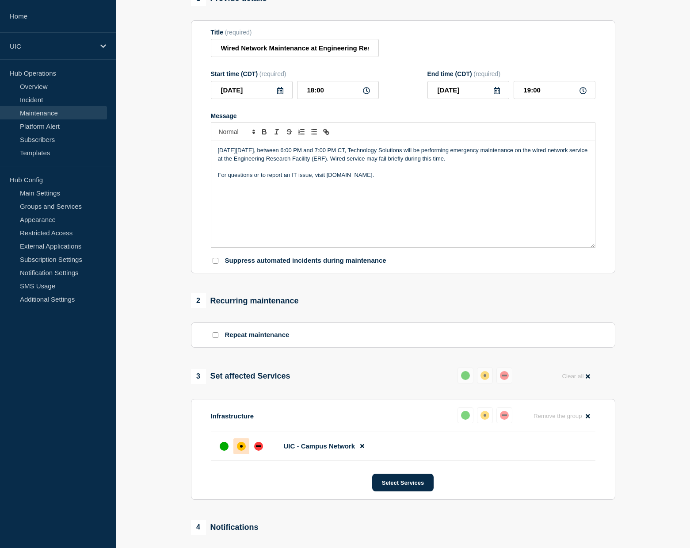
click at [440, 163] on p "[DATE][DATE], between 6:00 PM and 7:00 PM CT, Technology Solutions will be perf…" at bounding box center [403, 154] width 371 height 16
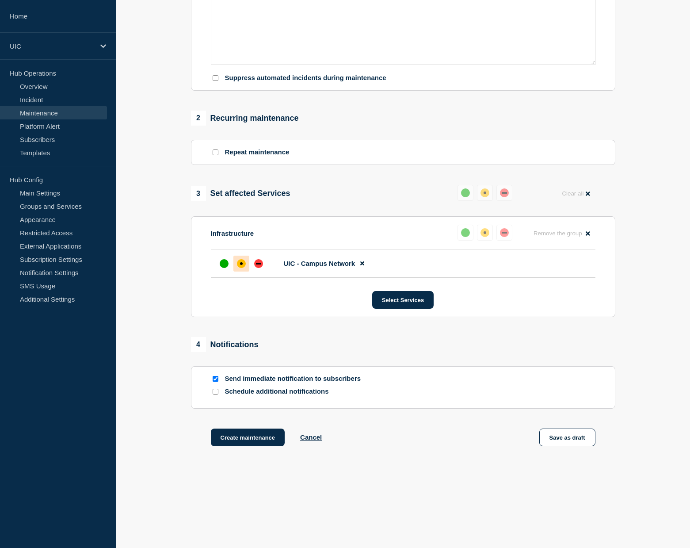
scroll to position [283, 0]
click at [247, 441] on button "Create maintenance" at bounding box center [248, 438] width 74 height 18
